Goal: Information Seeking & Learning: Learn about a topic

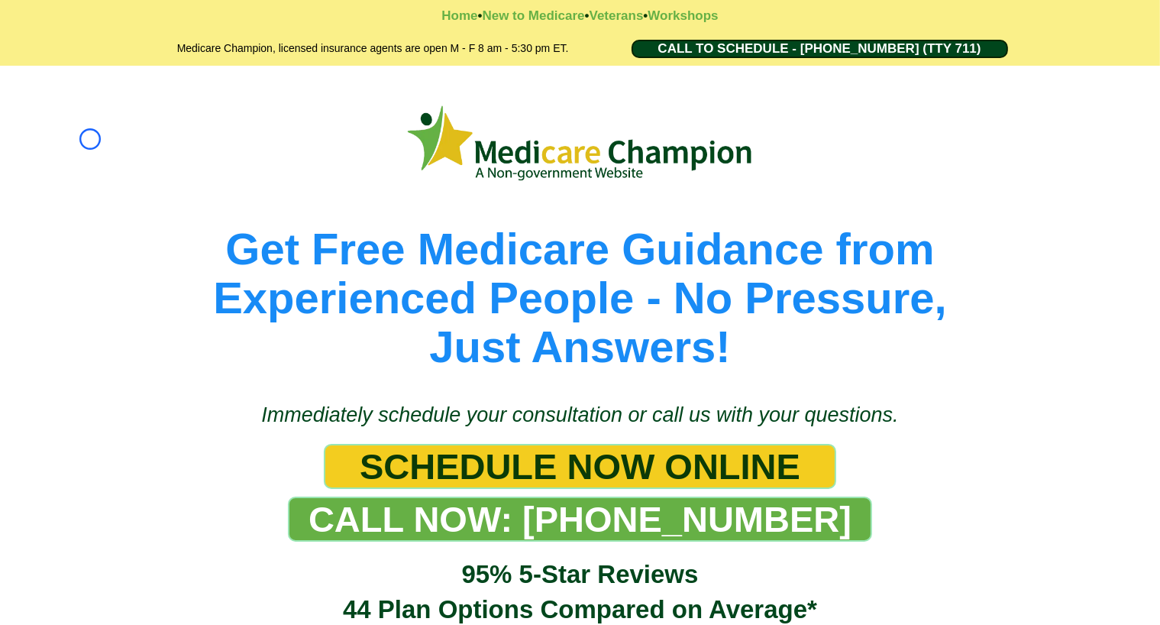
click at [90, 139] on div "Get Free Medicare Guidance from Experienced People - No Pressure, Just Answers!" at bounding box center [580, 226] width 1160 height 321
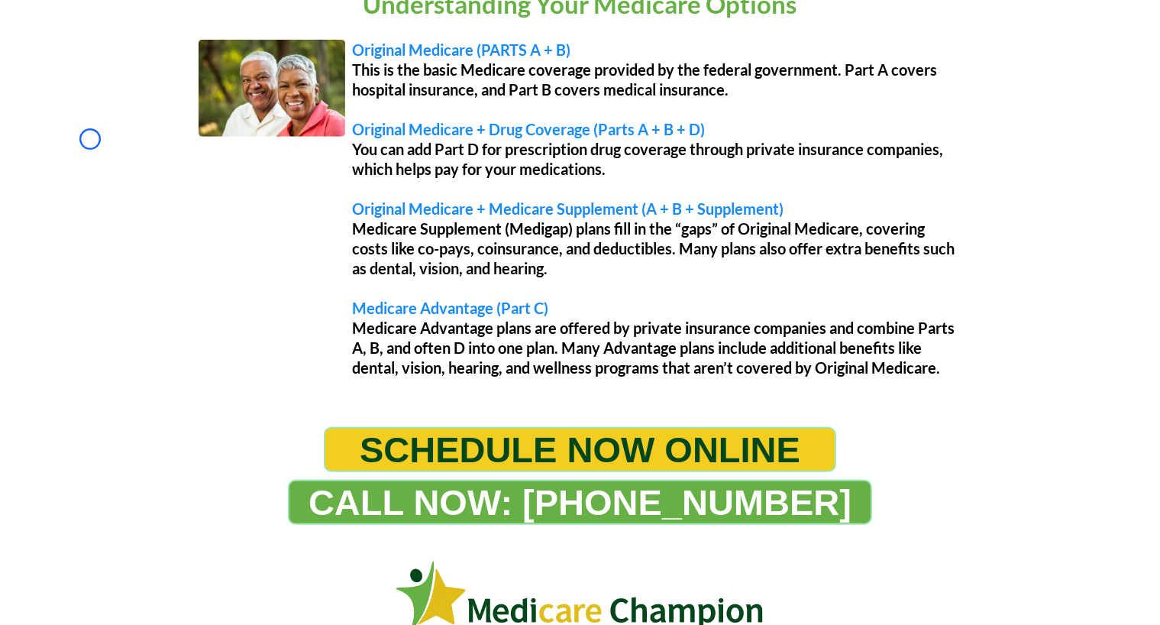
scroll to position [1332, 0]
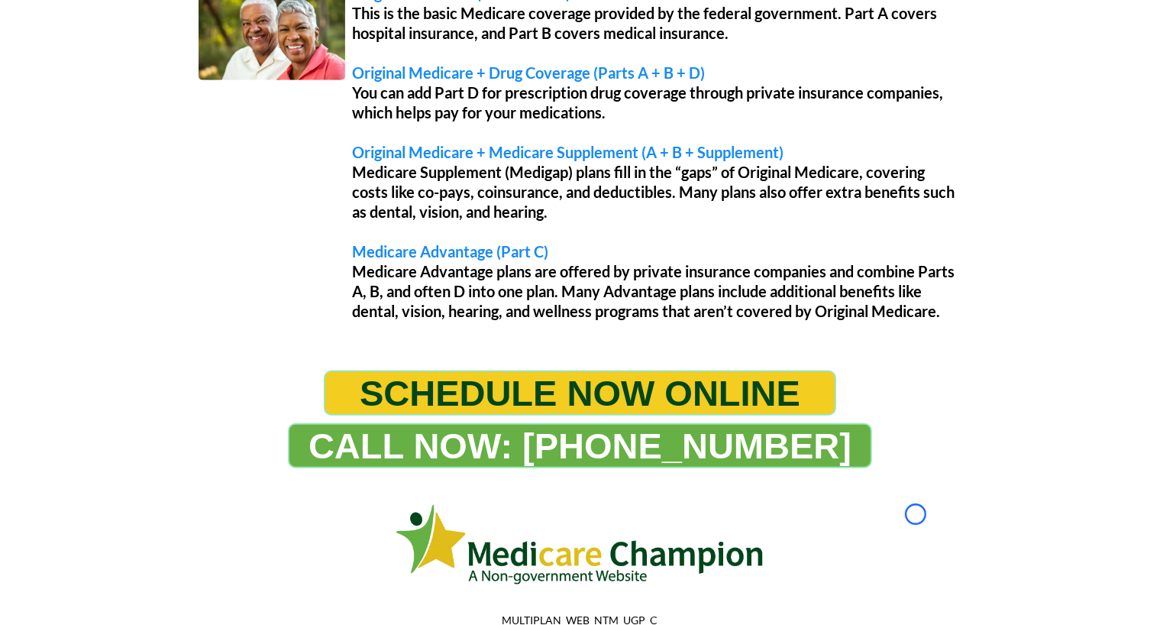
click at [90, 139] on div "Understanding Your Medicare Options Original Medicare (PARTS A + B) This is the…" at bounding box center [580, 128] width 1160 height 455
click at [82, 82] on div "Understanding Your Medicare Options Original Medicare (PARTS A + B) This is the…" at bounding box center [580, 128] width 1160 height 455
click at [139, 146] on div "Understanding Your Medicare Options Original Medicare (PARTS A + B) This is the…" at bounding box center [581, 136] width 886 height 424
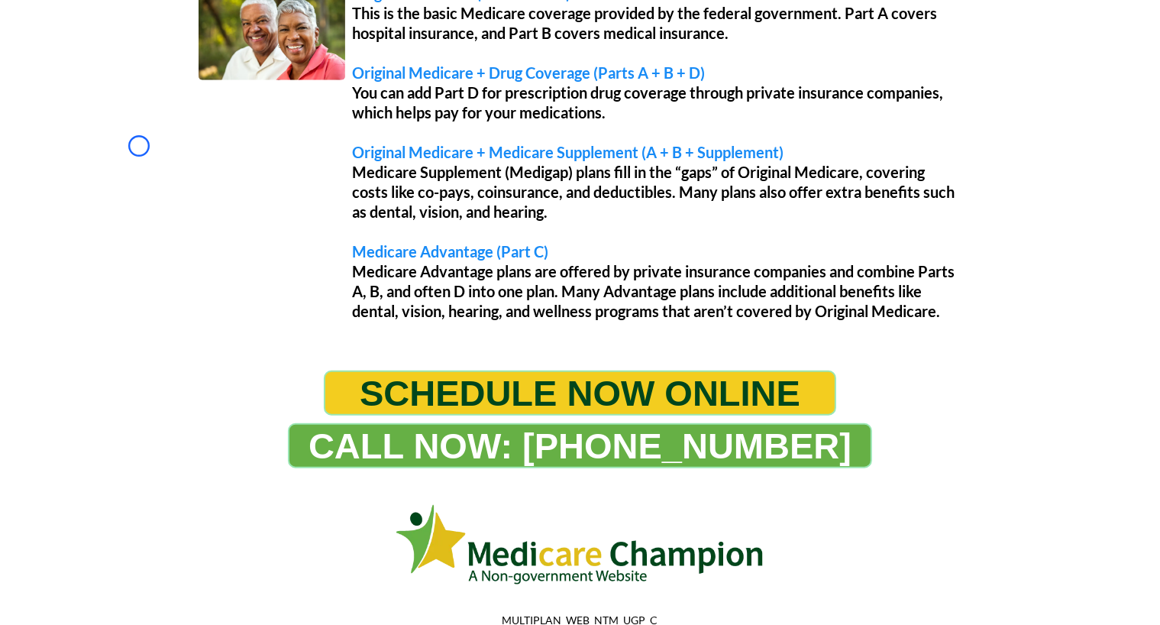
scroll to position [0, 0]
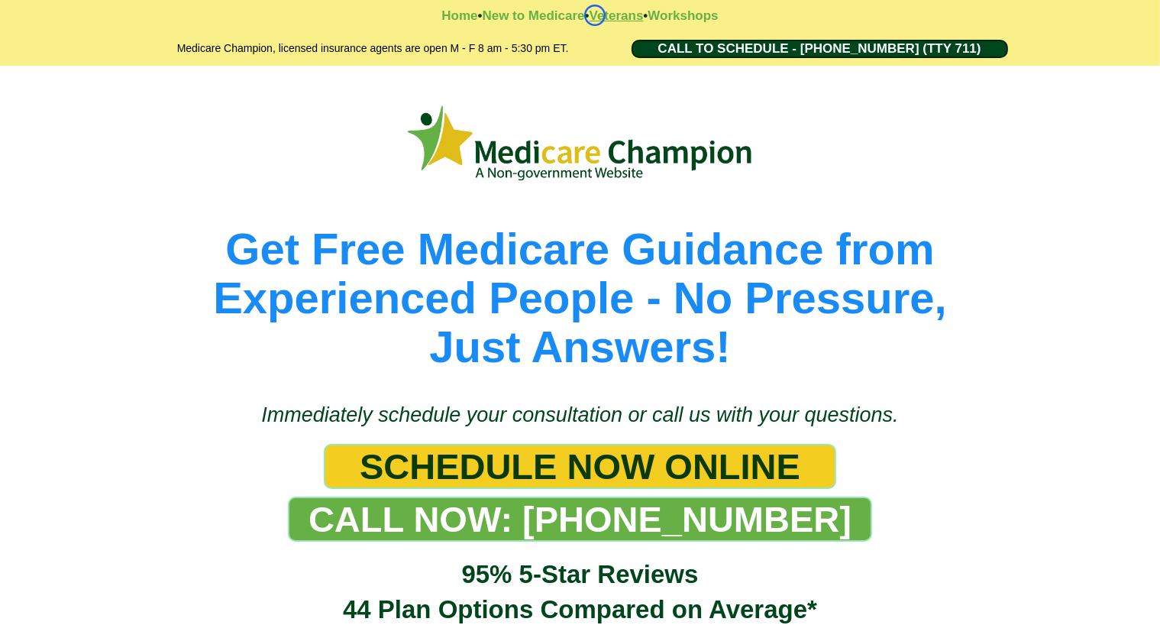
click at [595, 15] on strong "Veterans" at bounding box center [617, 15] width 54 height 15
click at [508, 11] on strong "New to Medicare" at bounding box center [533, 15] width 102 height 15
click at [628, 10] on strong "Veterans" at bounding box center [617, 15] width 54 height 15
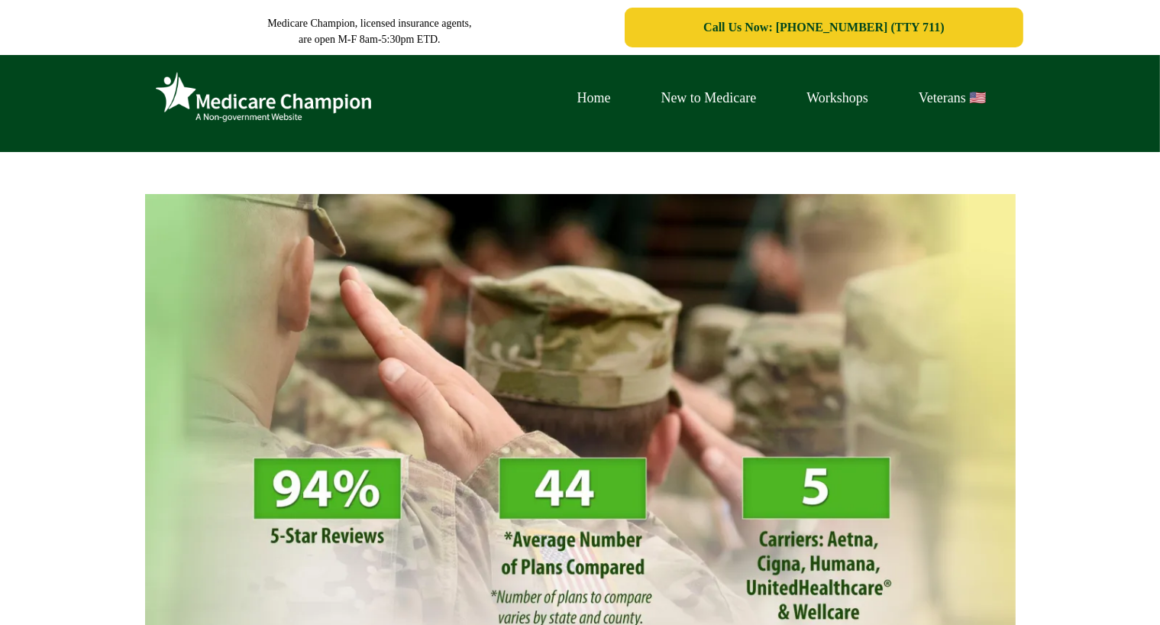
click at [147, 152] on div "VETERANS Make the most of your VA healthcare and your Medicare healthcare! Our …" at bounding box center [580, 547] width 1160 height 791
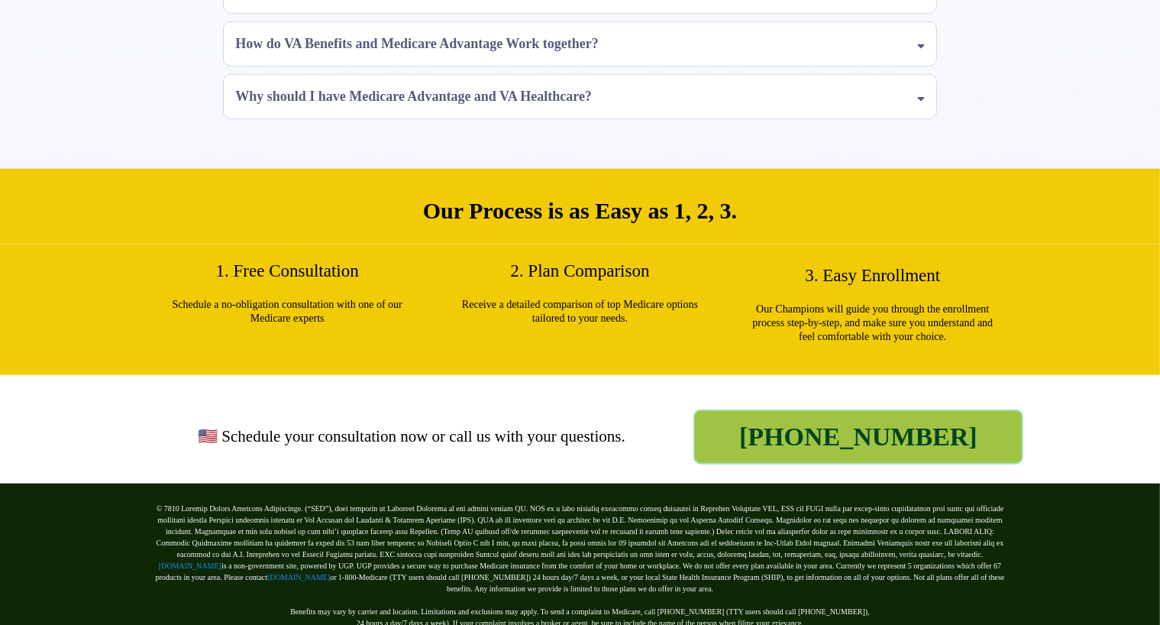
scroll to position [1635, 0]
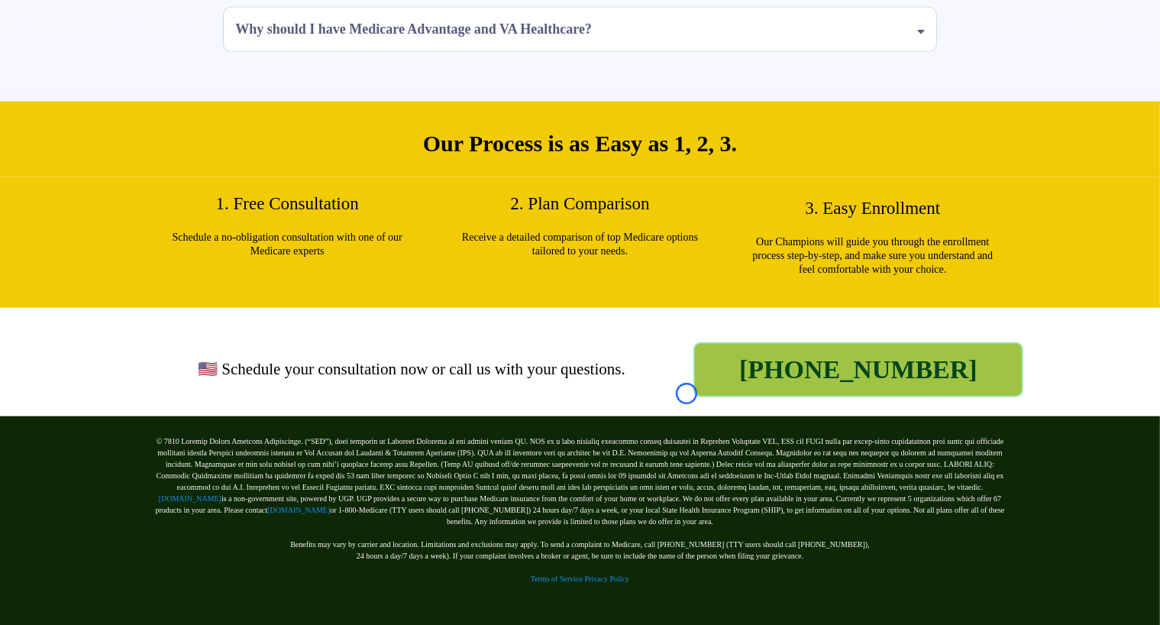
click at [147, 151] on h2 "Our Process is as Easy as 1, 2, 3." at bounding box center [581, 143] width 886 height 30
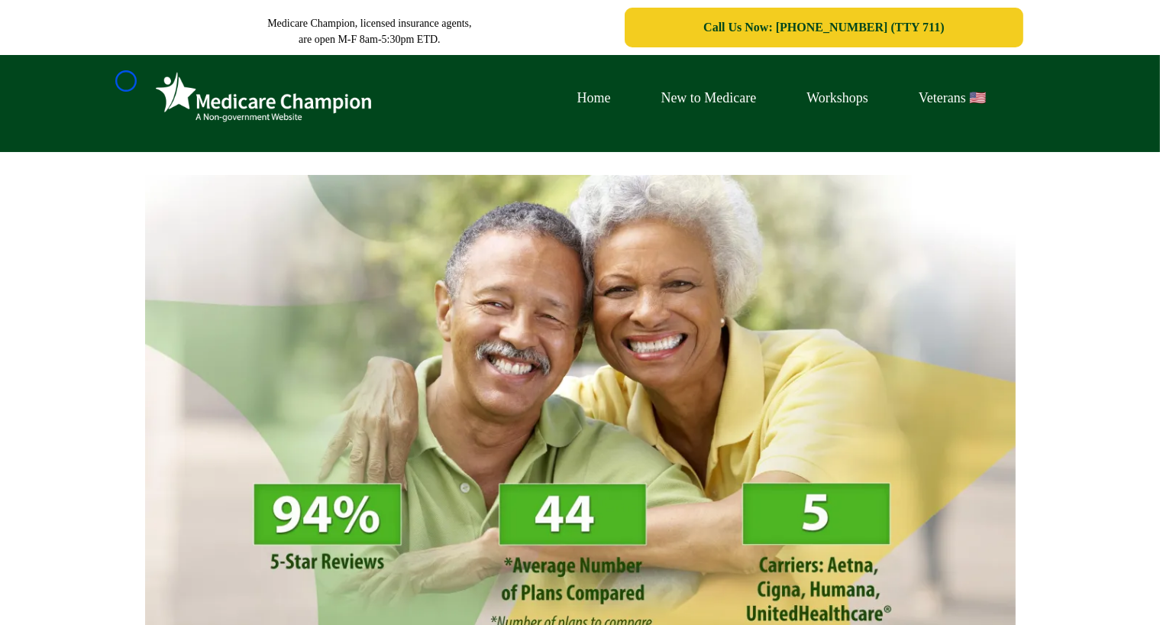
click at [126, 81] on div "Home New to Medicare Workshops Veterans 🇺🇸" at bounding box center [580, 103] width 1160 height 97
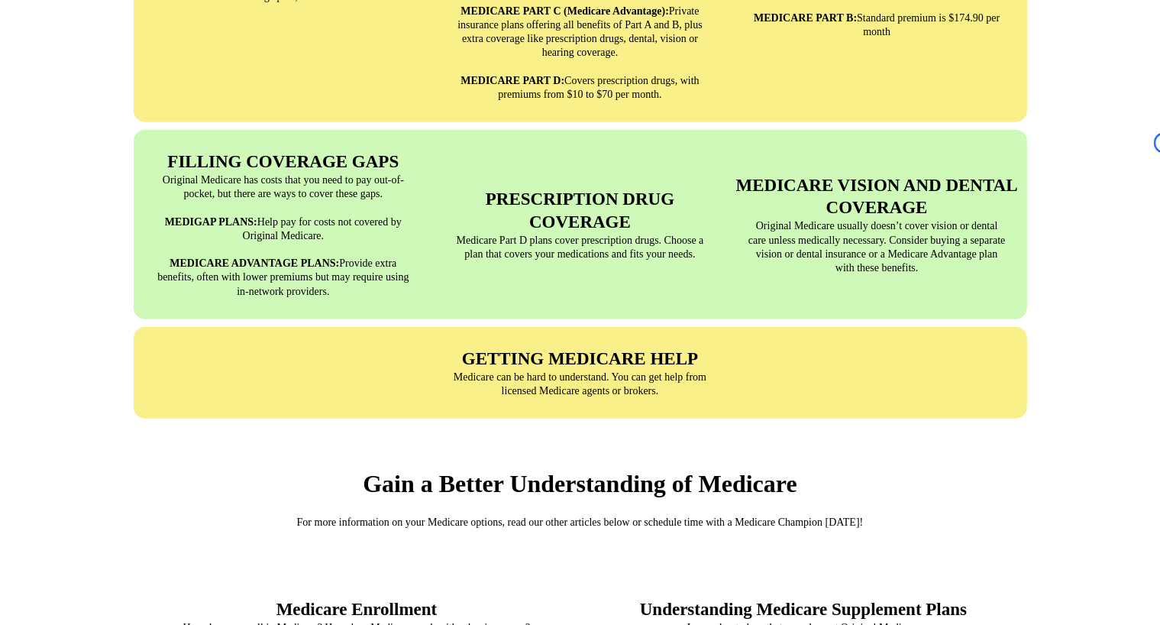
scroll to position [1583, 0]
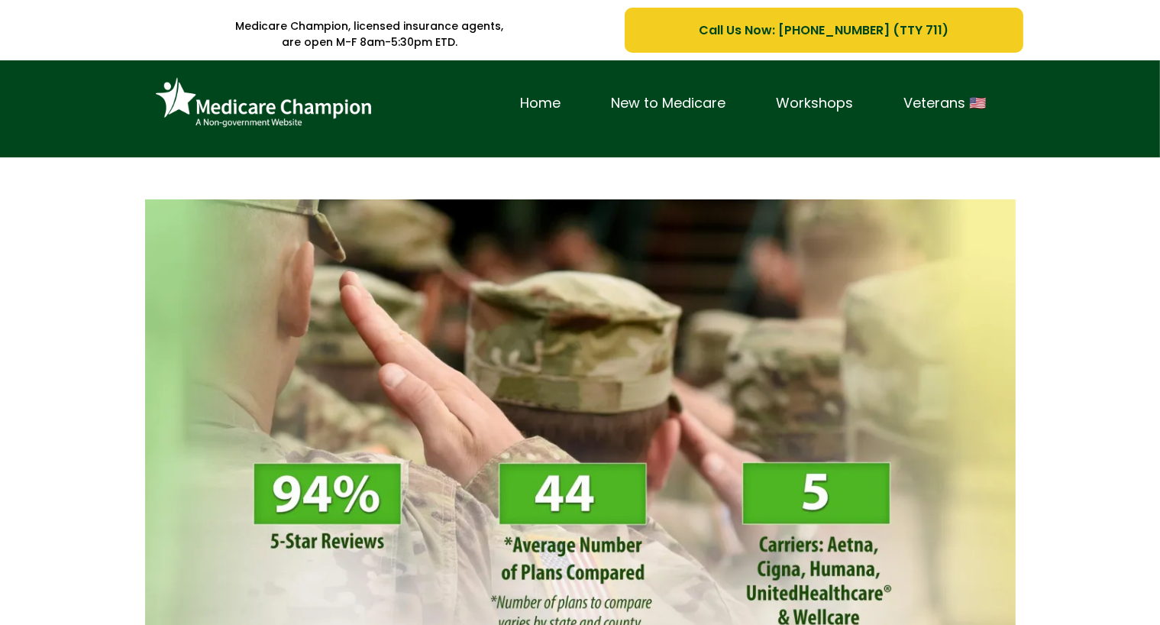
click at [99, 118] on div "Home New to Medicare Workshops Veterans 🇺🇸" at bounding box center [580, 108] width 1160 height 97
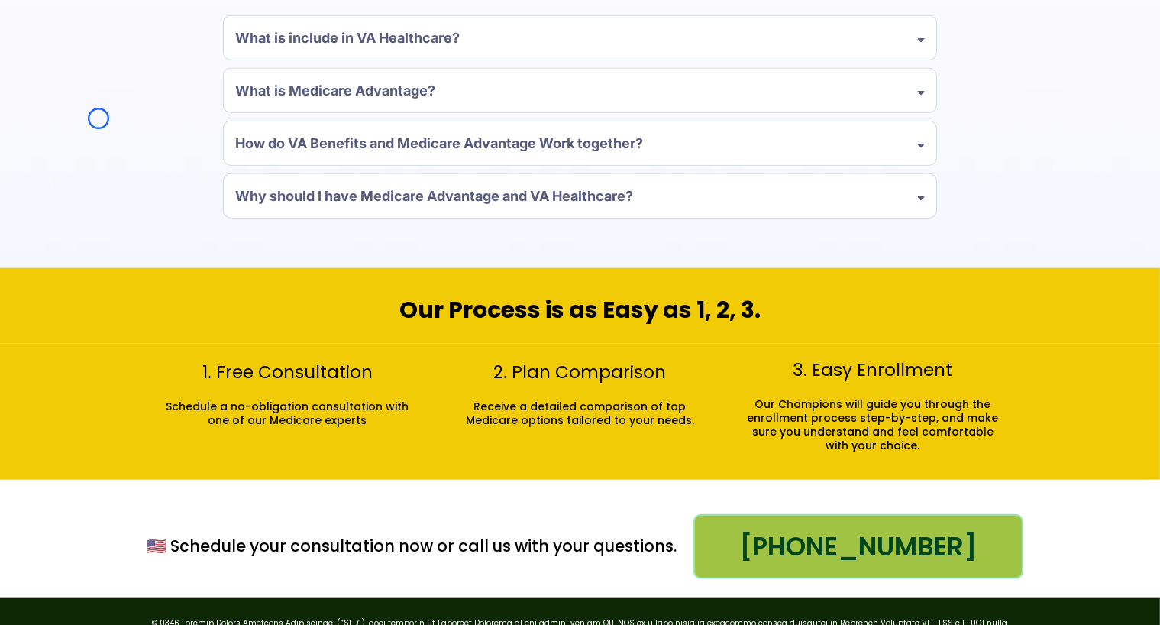
scroll to position [1563, 0]
